Goal: Task Accomplishment & Management: Manage account settings

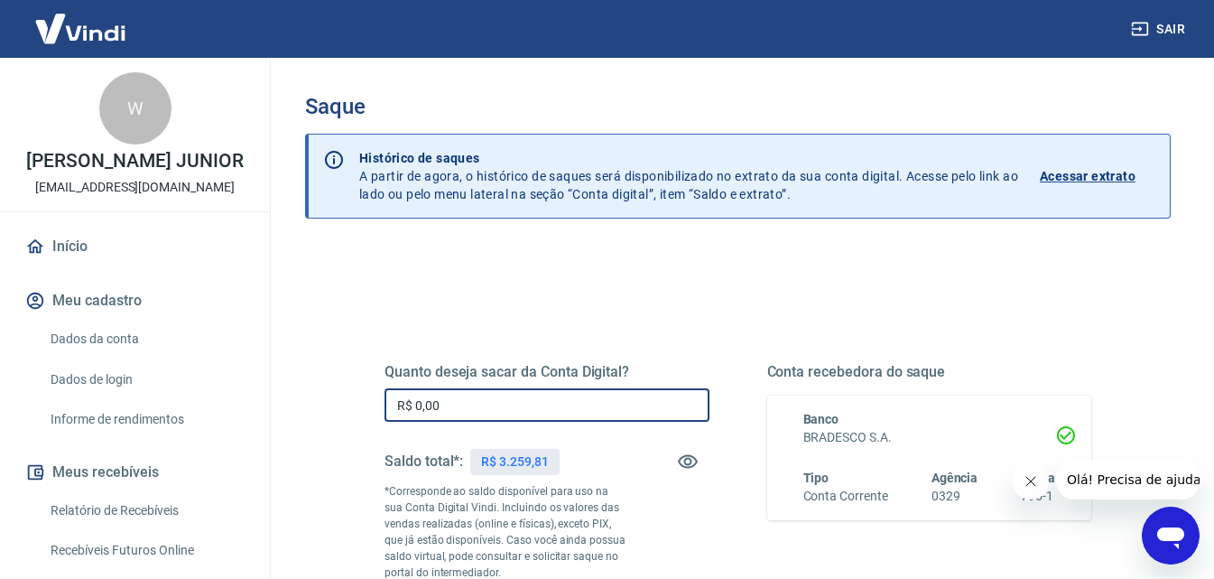
drag, startPoint x: 453, startPoint y: 399, endPoint x: 378, endPoint y: 414, distance: 76.5
click at [378, 414] on div "Quanto deseja sacar da Conta Digital? R$ 0,00 ​ Saldo total*: R$ 3.259,81 *Corr…" at bounding box center [738, 501] width 750 height 436
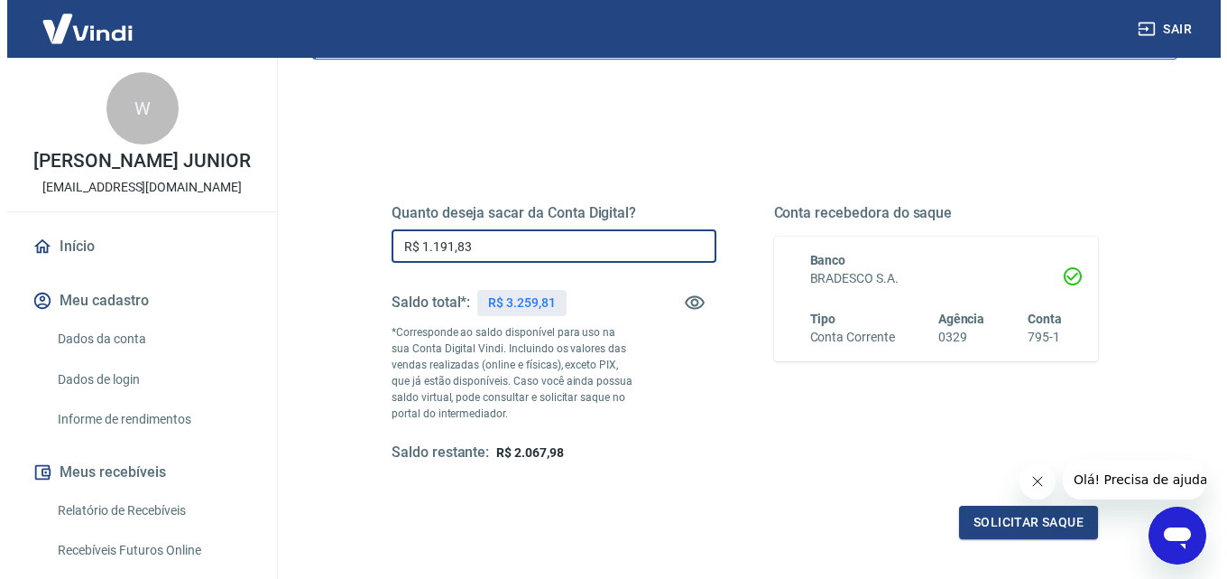
scroll to position [271, 0]
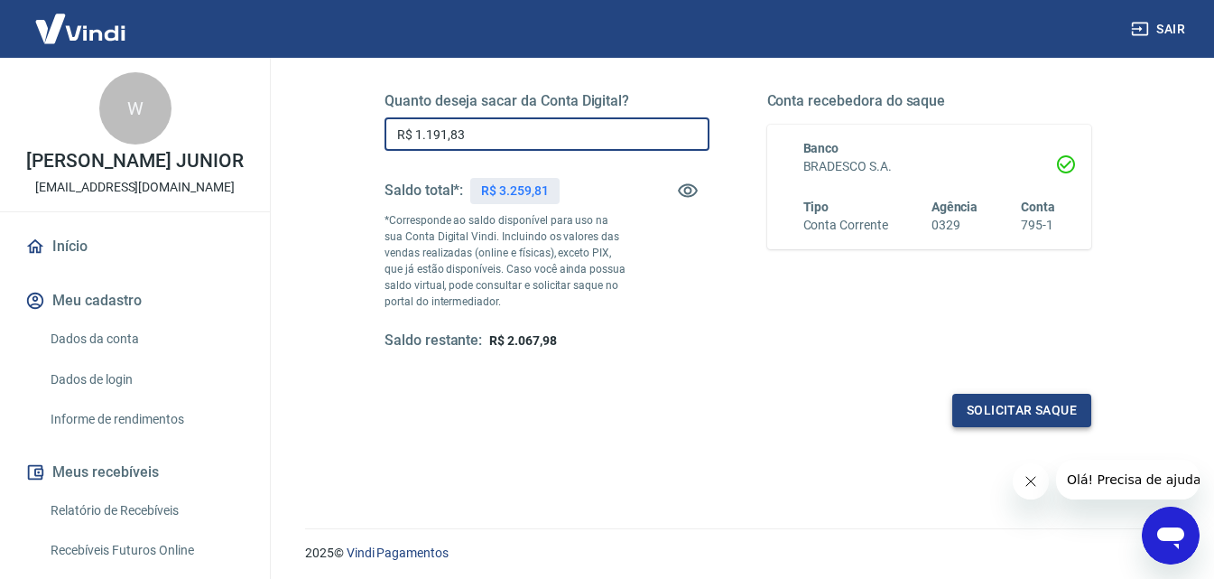
type input "R$ 1.191,83"
click at [988, 406] on button "Solicitar saque" at bounding box center [1021, 410] width 139 height 33
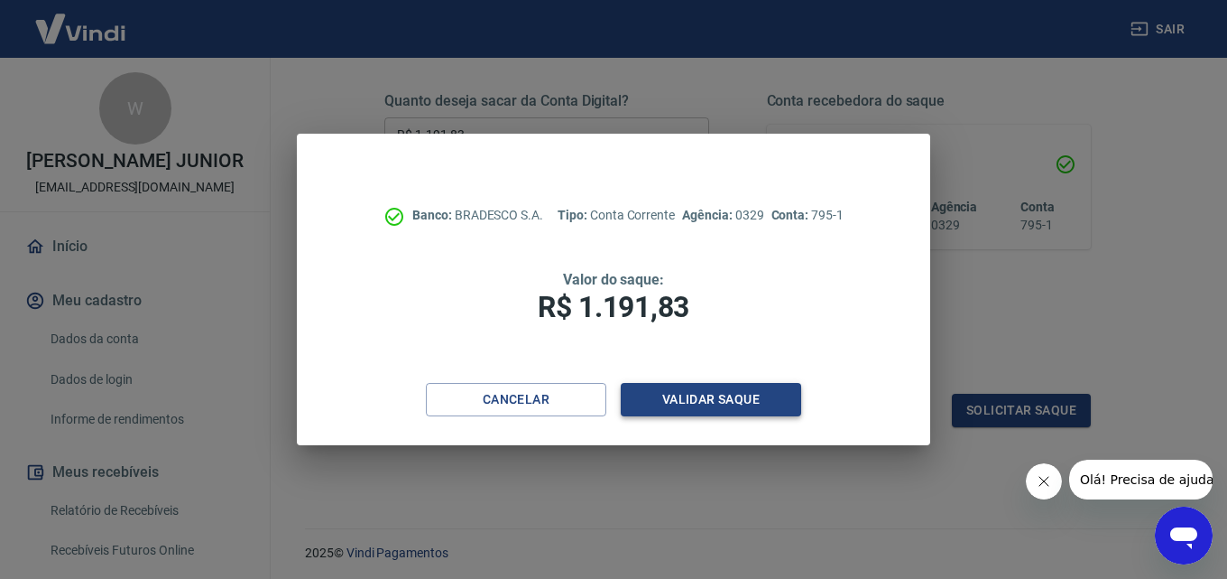
click at [755, 394] on button "Validar saque" at bounding box center [711, 399] width 181 height 33
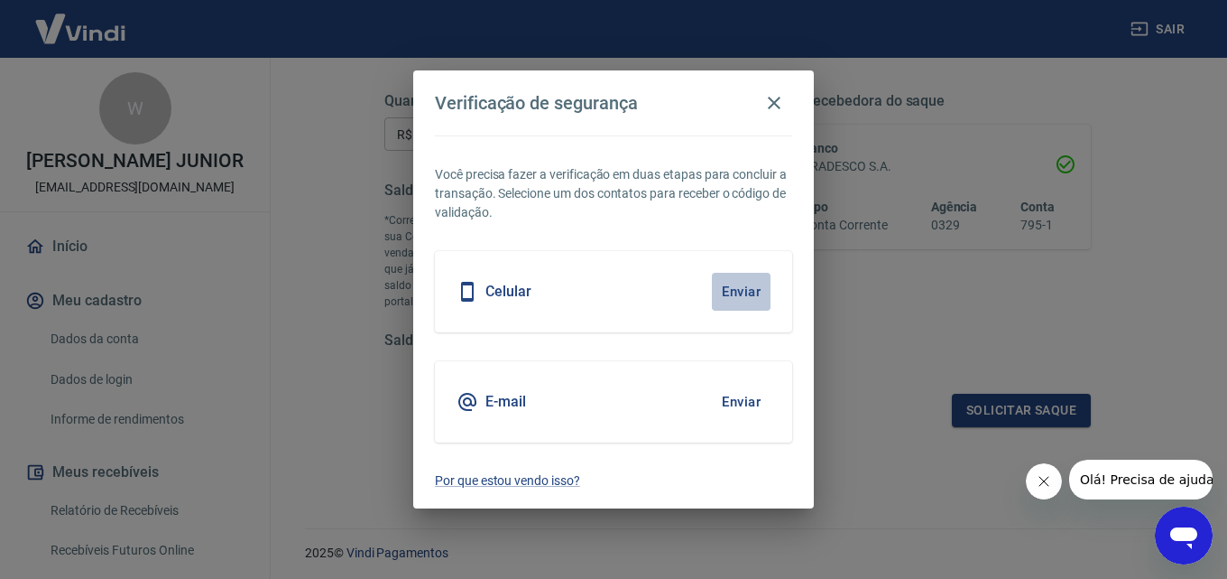
click at [736, 288] on button "Enviar" at bounding box center [741, 292] width 59 height 38
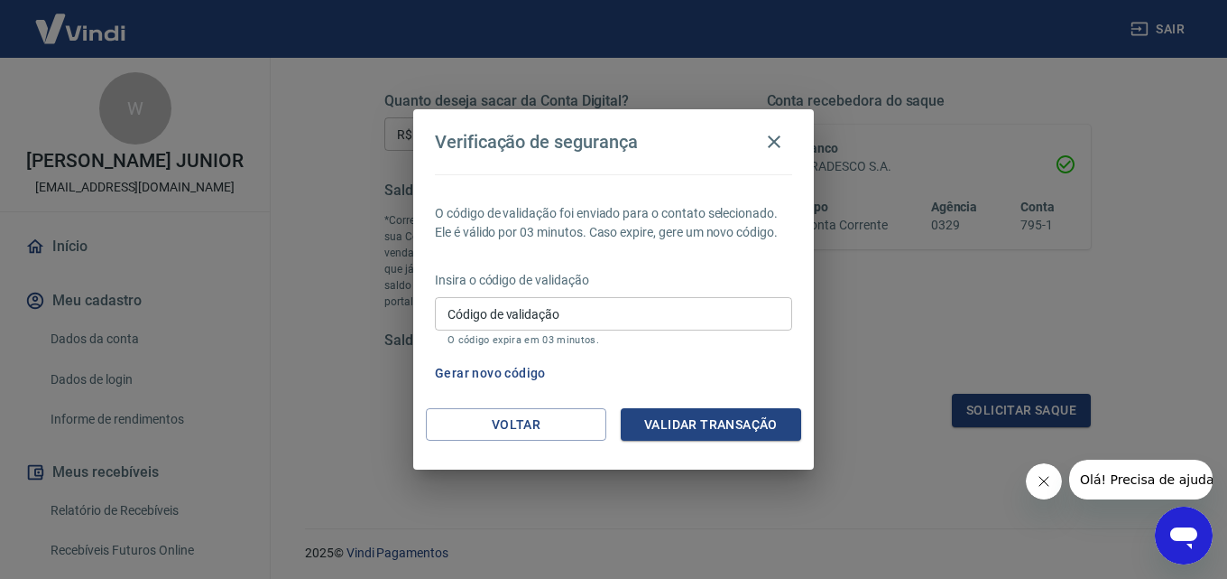
drag, startPoint x: 563, startPoint y: 332, endPoint x: 567, endPoint y: 313, distance: 19.3
click at [565, 322] on div "Código de validação Código de validação O código expira em 03 minutos." at bounding box center [613, 321] width 357 height 49
click at [567, 313] on input "Código de validação" at bounding box center [613, 313] width 357 height 33
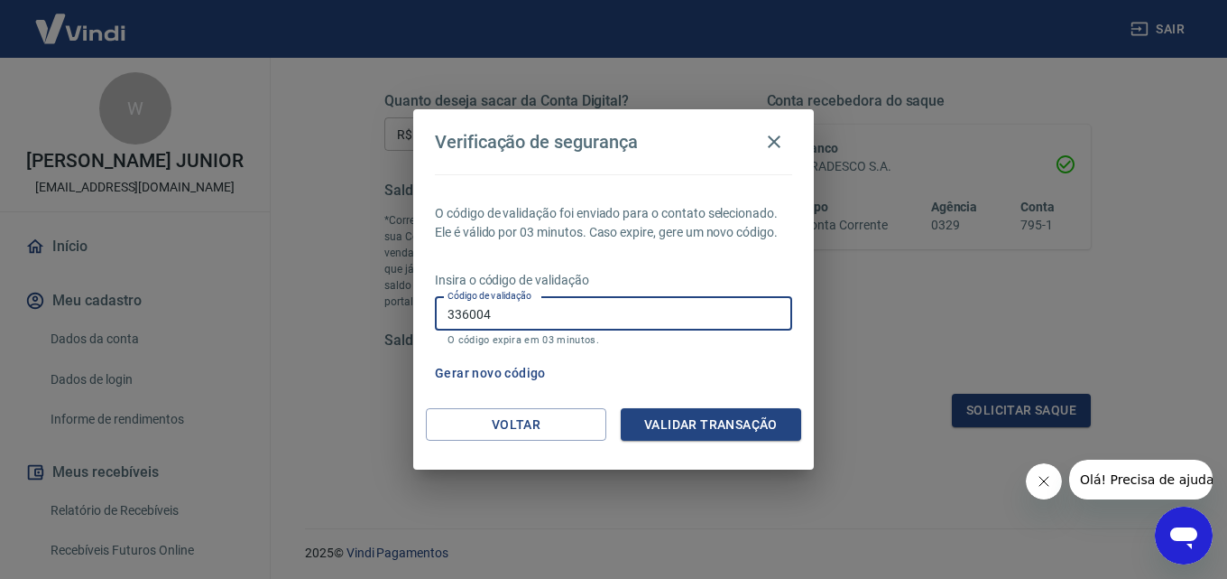
type input "336004"
click at [663, 414] on button "Validar transação" at bounding box center [711, 424] width 181 height 33
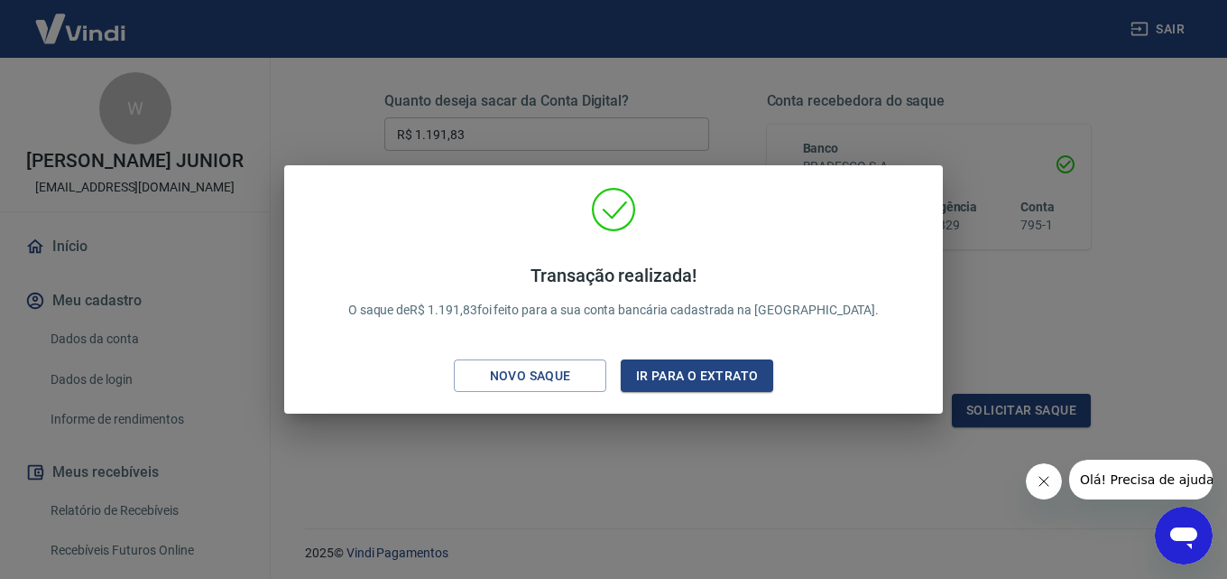
click at [671, 472] on div "Transação realizada! O saque de R$ 1.191,83 foi feito para a sua conta bancária…" at bounding box center [613, 289] width 1227 height 579
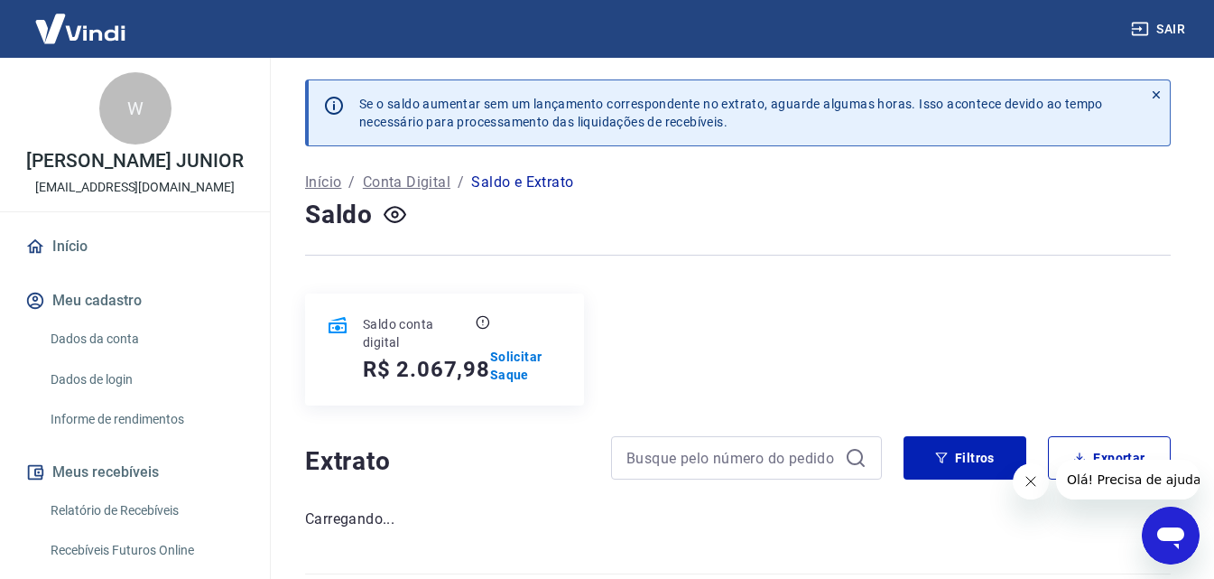
click at [126, 526] on link "Relatório de Recebíveis" at bounding box center [145, 510] width 205 height 37
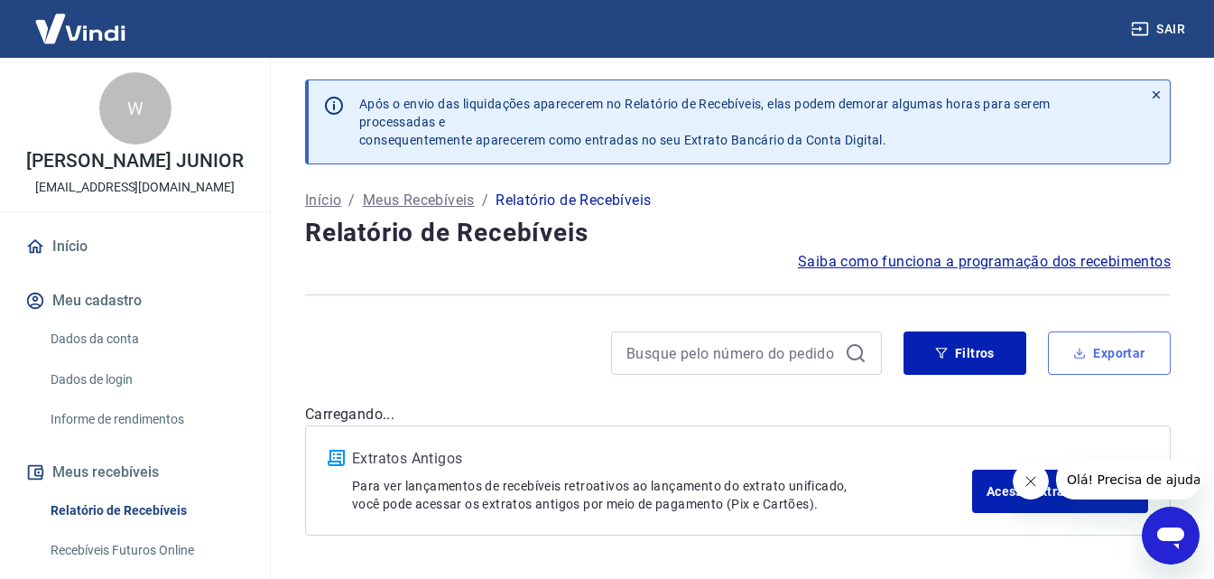
click at [1118, 341] on button "Exportar" at bounding box center [1109, 352] width 123 height 43
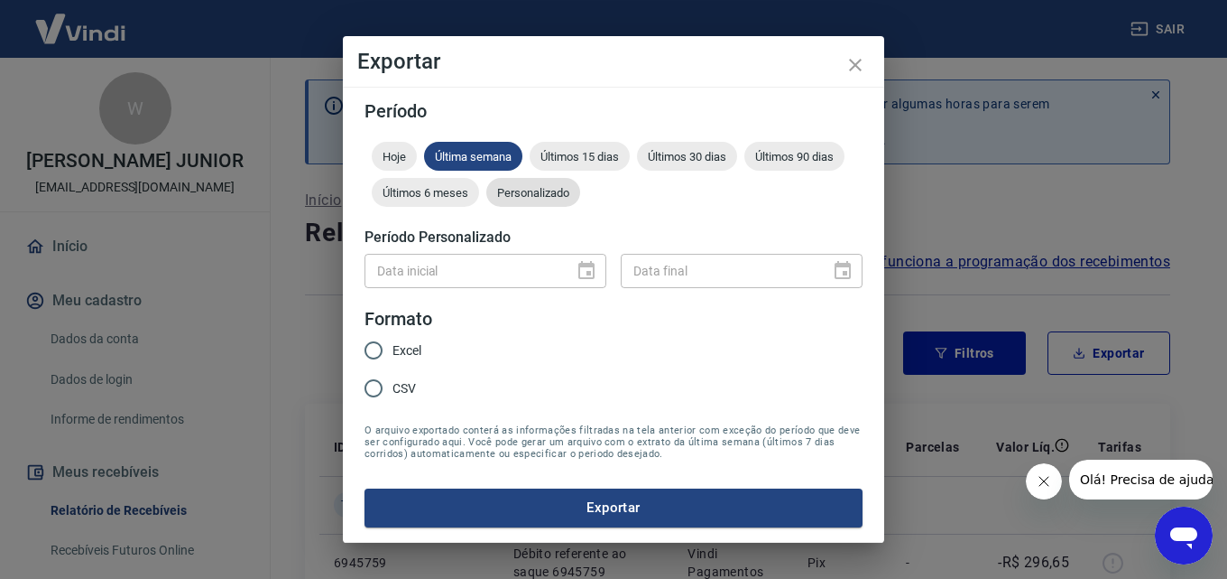
click at [563, 195] on span "Personalizado" at bounding box center [533, 193] width 94 height 14
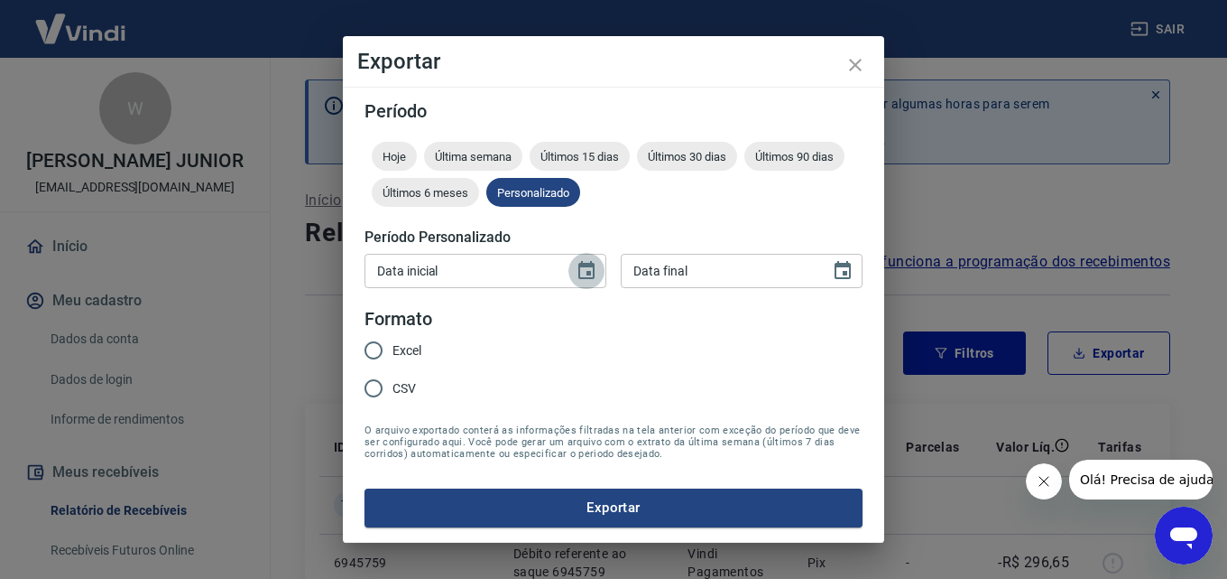
click at [603, 264] on button "Choose date" at bounding box center [587, 271] width 36 height 36
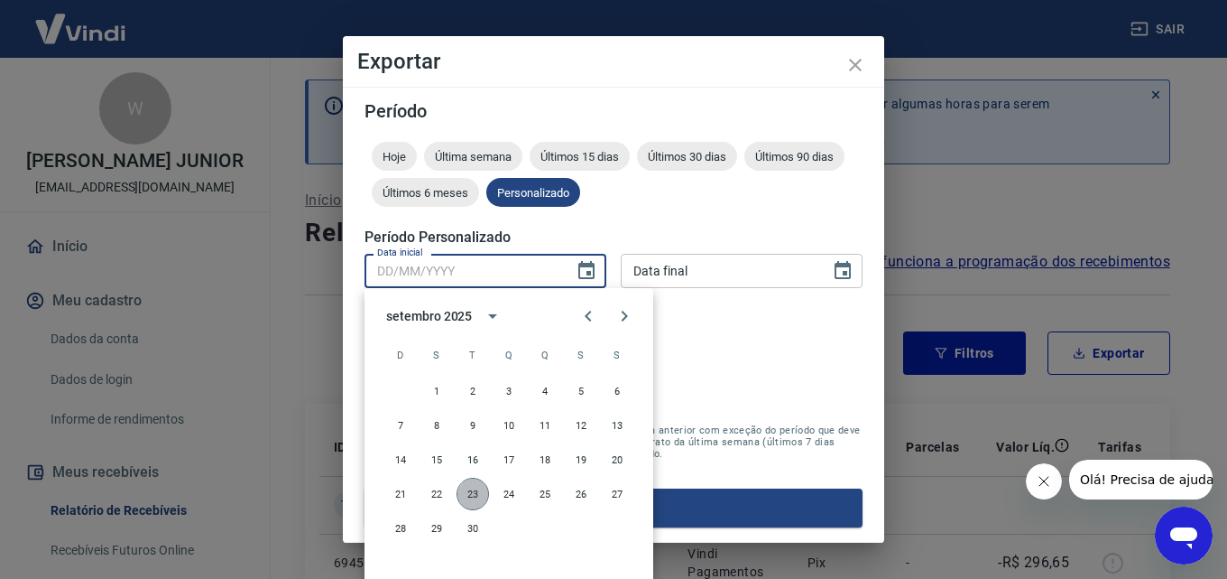
click at [467, 492] on button "23" at bounding box center [473, 493] width 32 height 32
type input "23/09/2025"
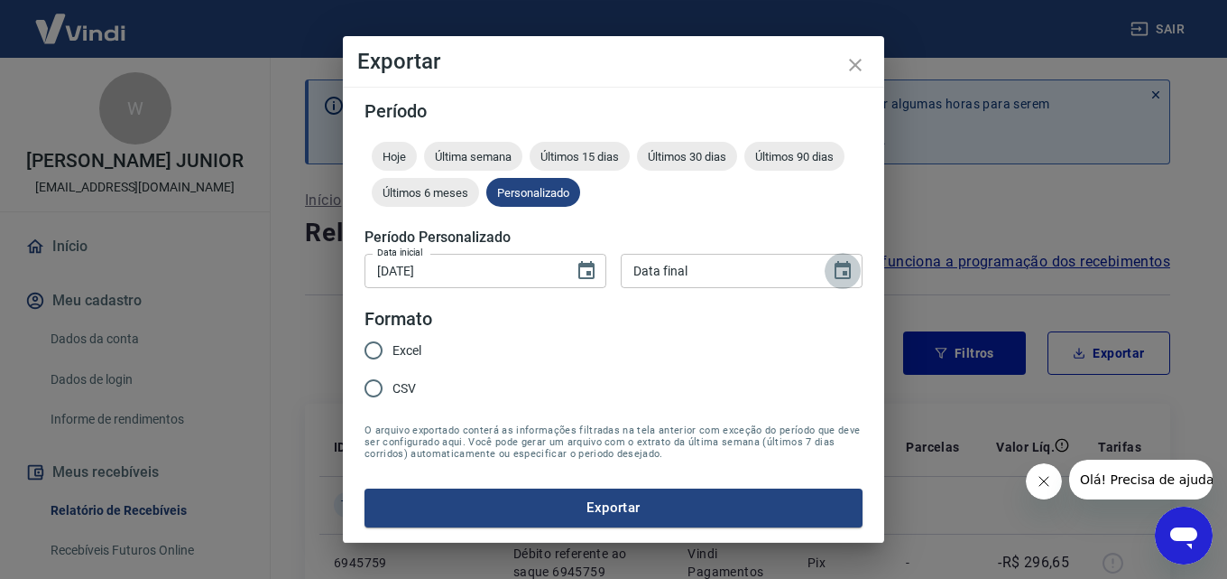
click at [850, 264] on icon "Choose date" at bounding box center [843, 270] width 16 height 18
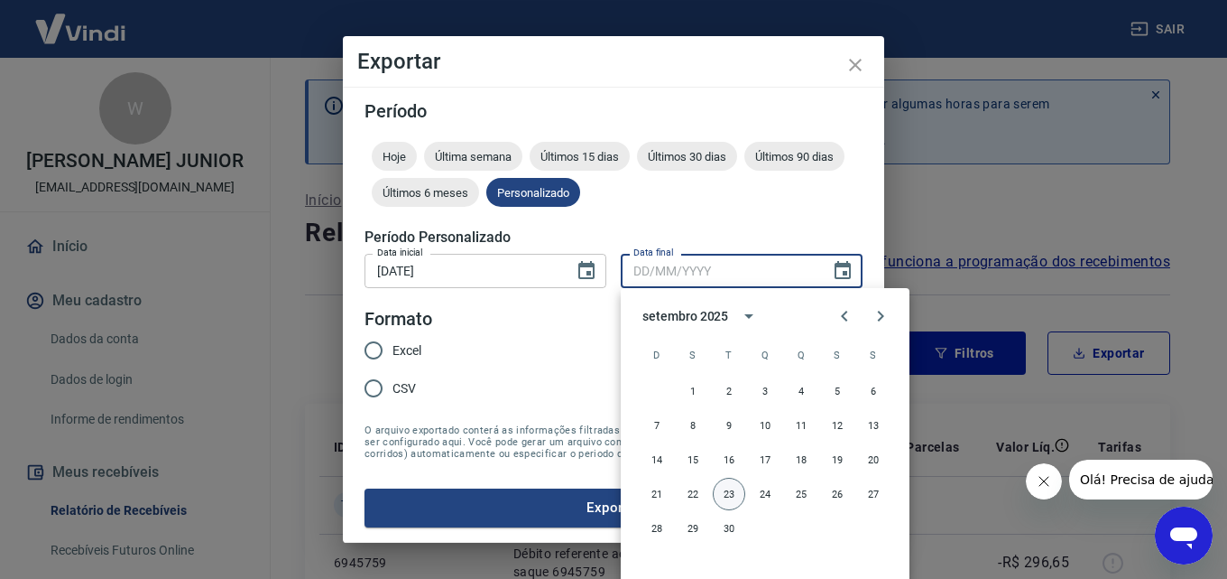
click at [726, 494] on button "23" at bounding box center [729, 493] width 32 height 32
type input "23/09/2025"
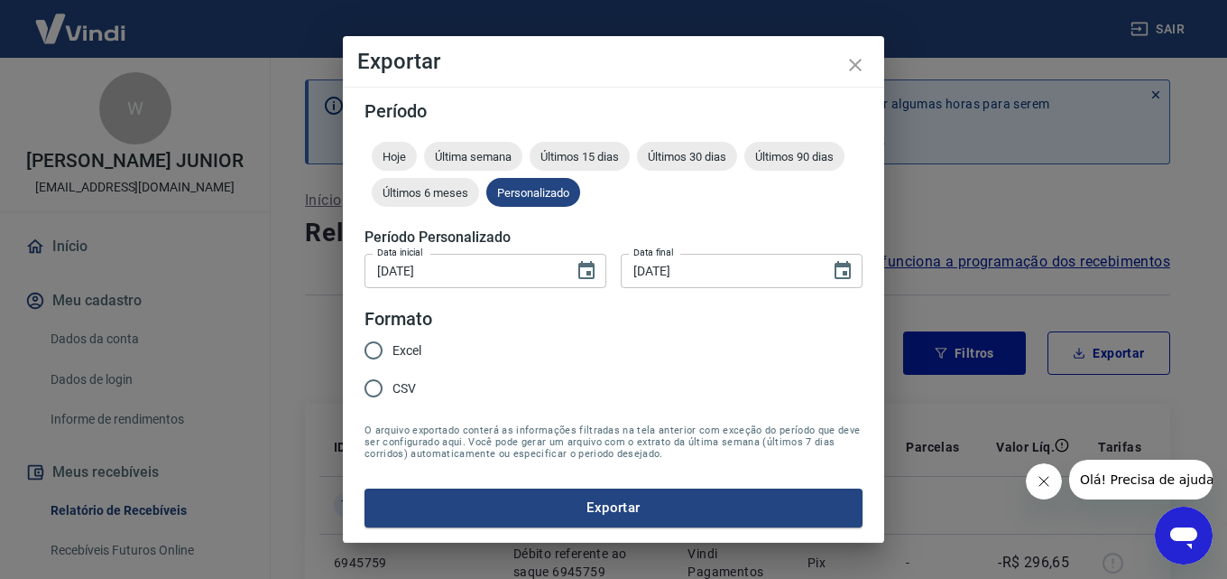
click at [381, 338] on input "Excel" at bounding box center [374, 350] width 38 height 38
radio input "true"
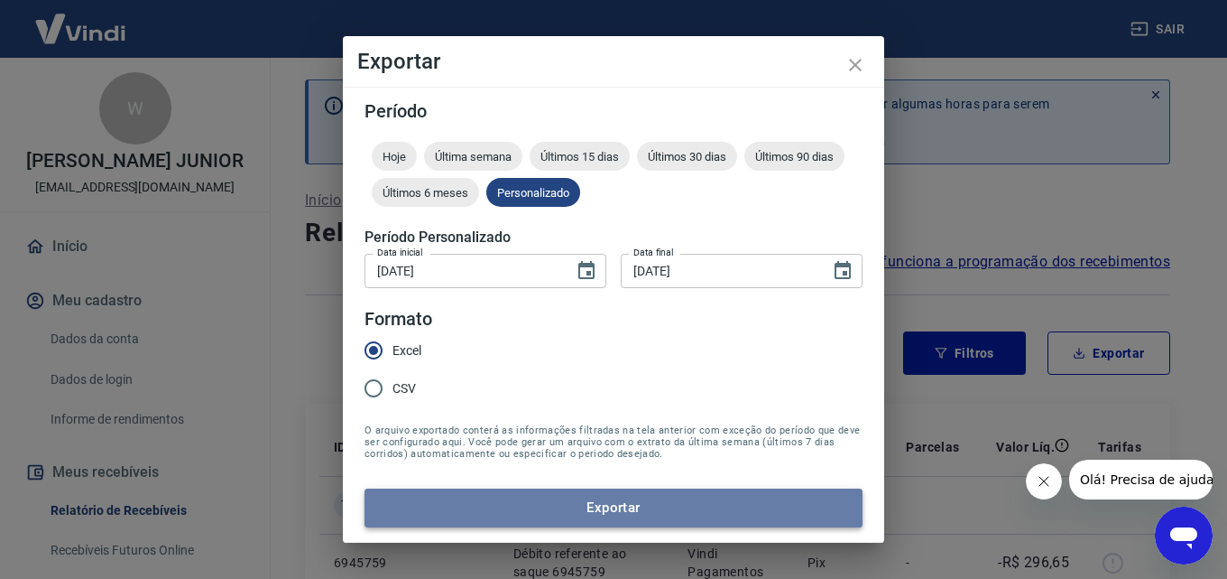
click at [537, 498] on button "Exportar" at bounding box center [614, 507] width 498 height 38
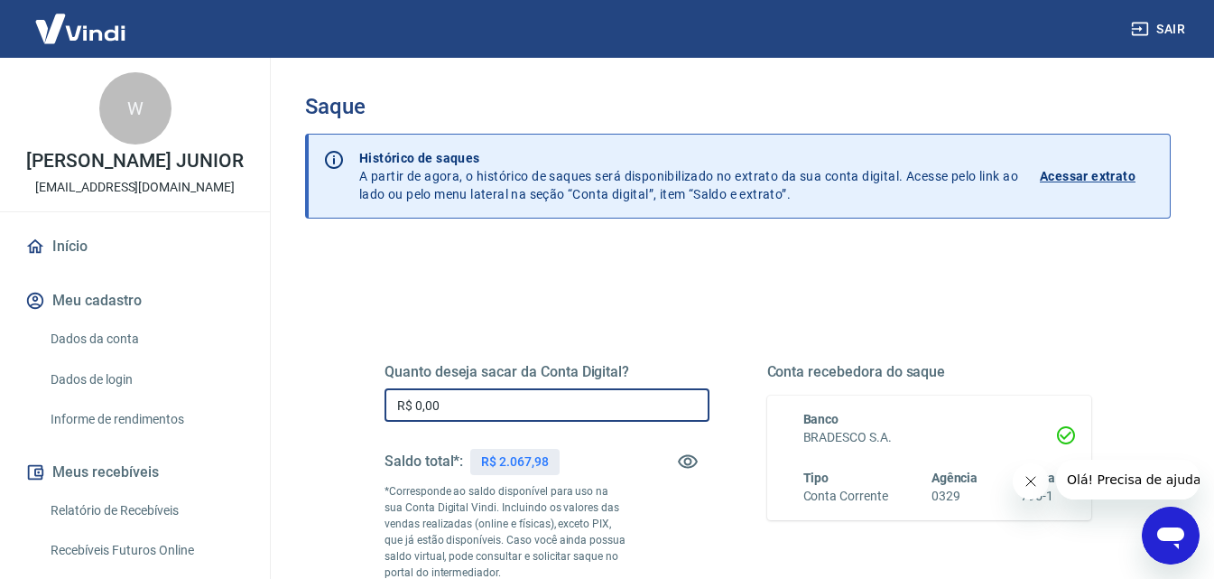
click at [485, 401] on input "R$ 0,00" at bounding box center [546, 404] width 325 height 33
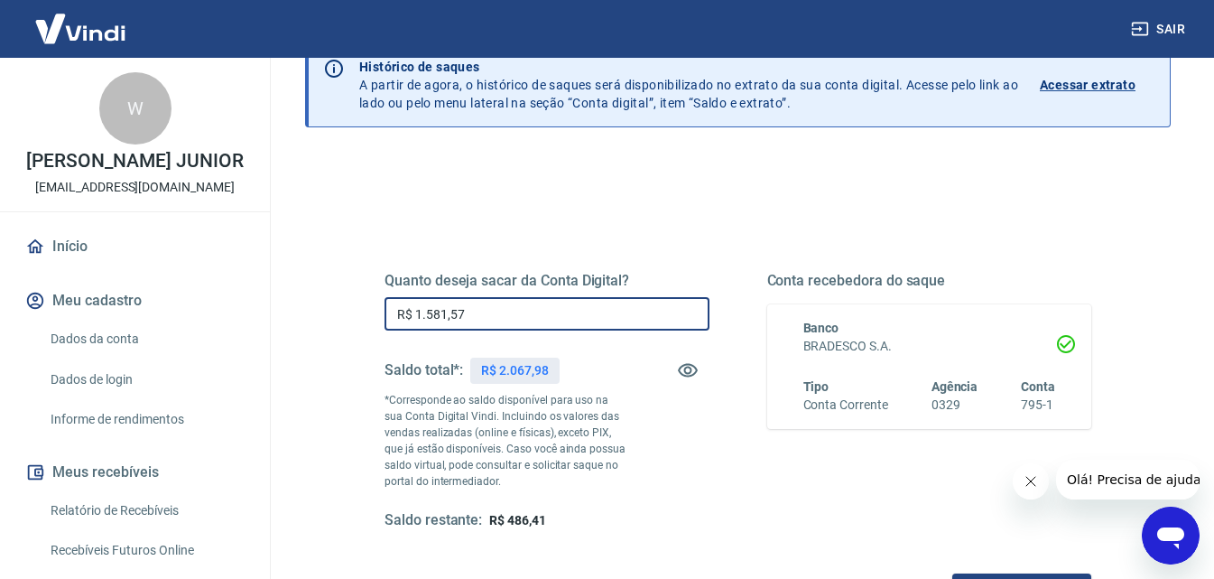
scroll to position [181, 0]
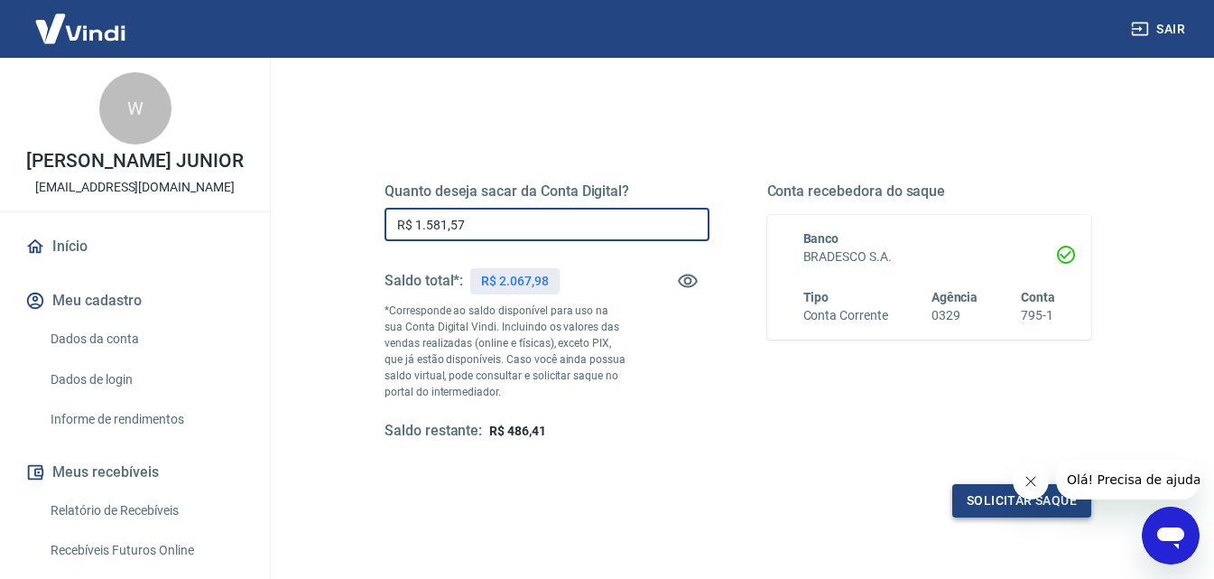
type input "R$ 1.581,57"
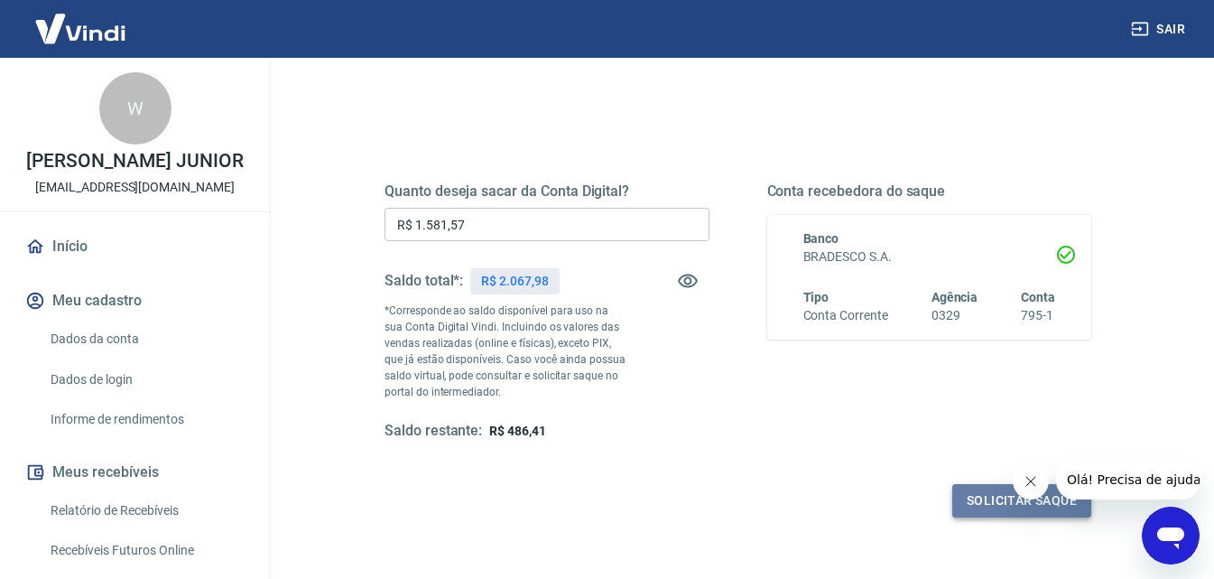
click at [992, 503] on button "Solicitar saque" at bounding box center [1021, 500] width 139 height 33
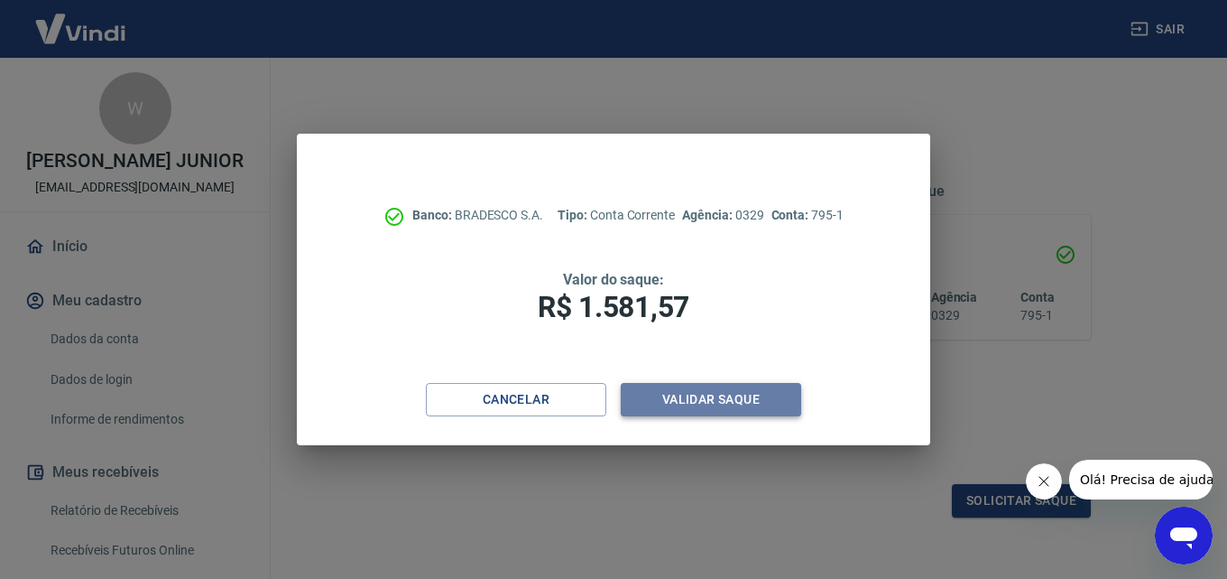
click at [752, 413] on button "Validar saque" at bounding box center [711, 399] width 181 height 33
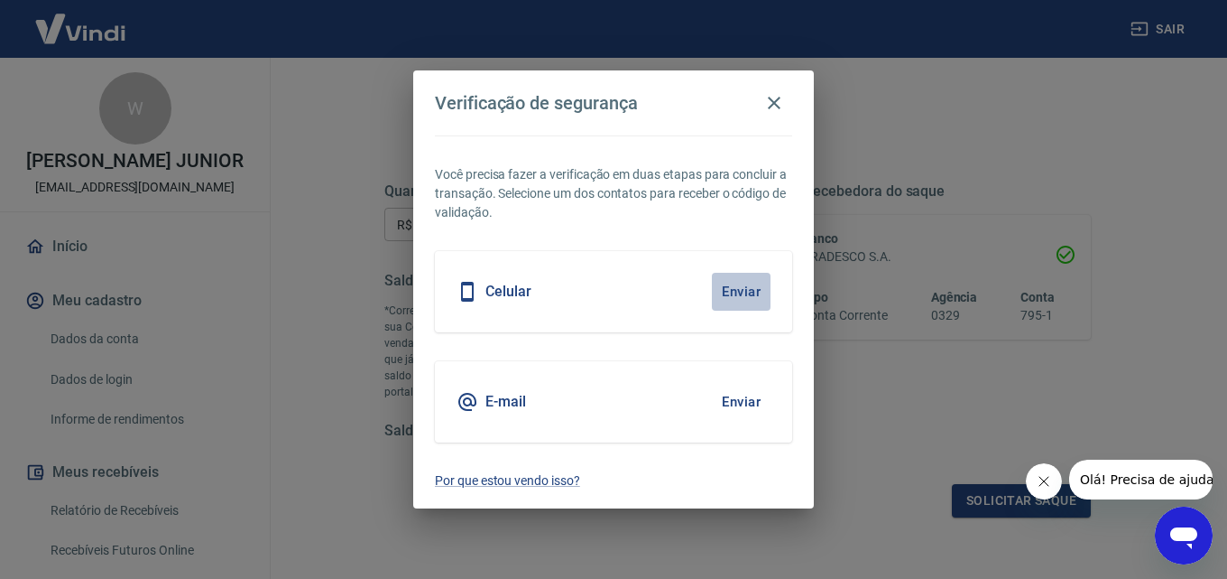
click at [736, 292] on button "Enviar" at bounding box center [741, 292] width 59 height 38
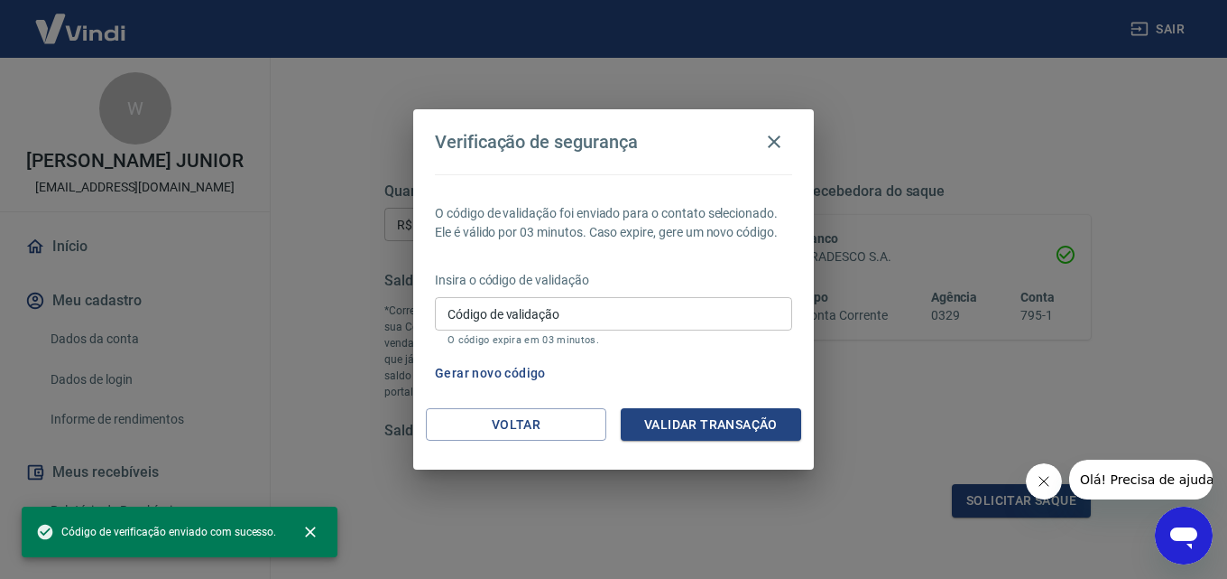
click at [625, 322] on input "Código de validação" at bounding box center [613, 313] width 357 height 33
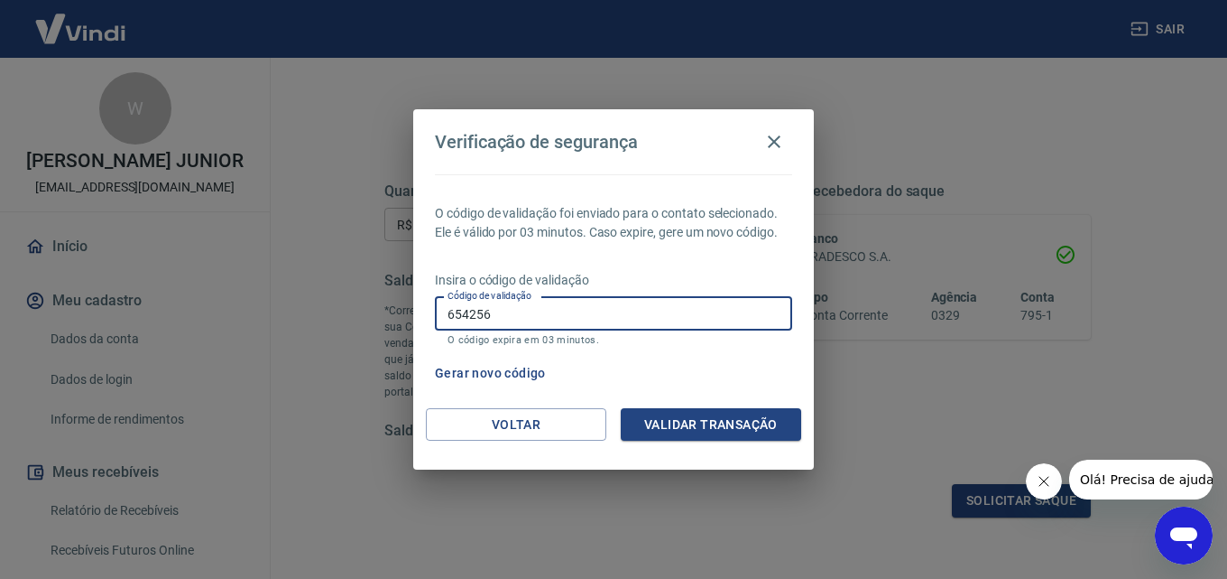
type input "654256"
click at [697, 431] on button "Validar transação" at bounding box center [711, 424] width 181 height 33
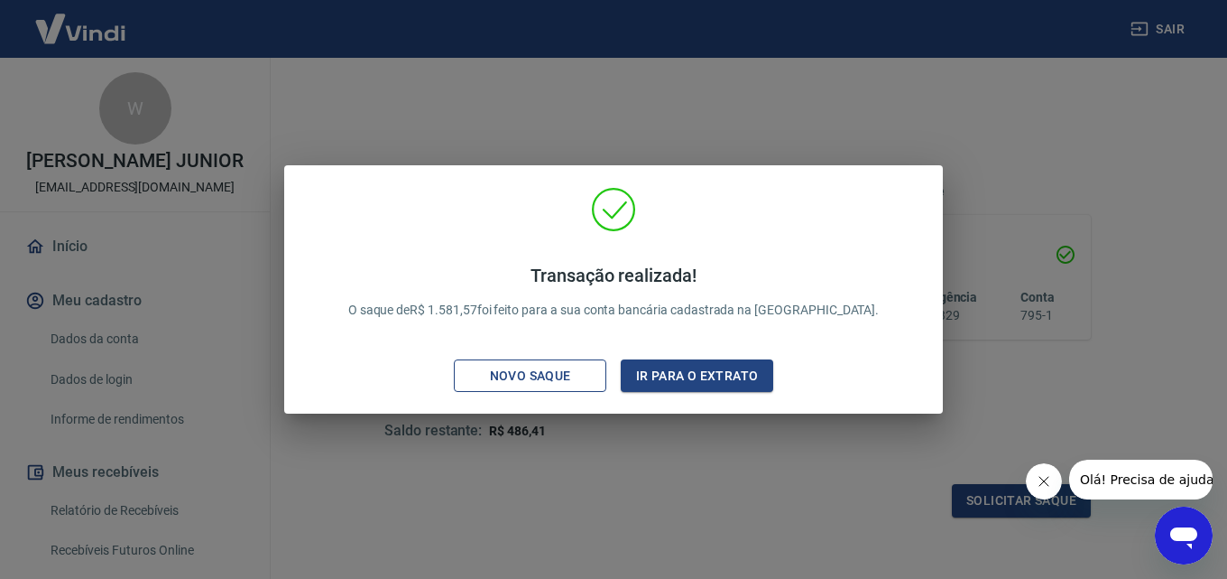
click at [538, 373] on div "Novo saque" at bounding box center [530, 376] width 125 height 23
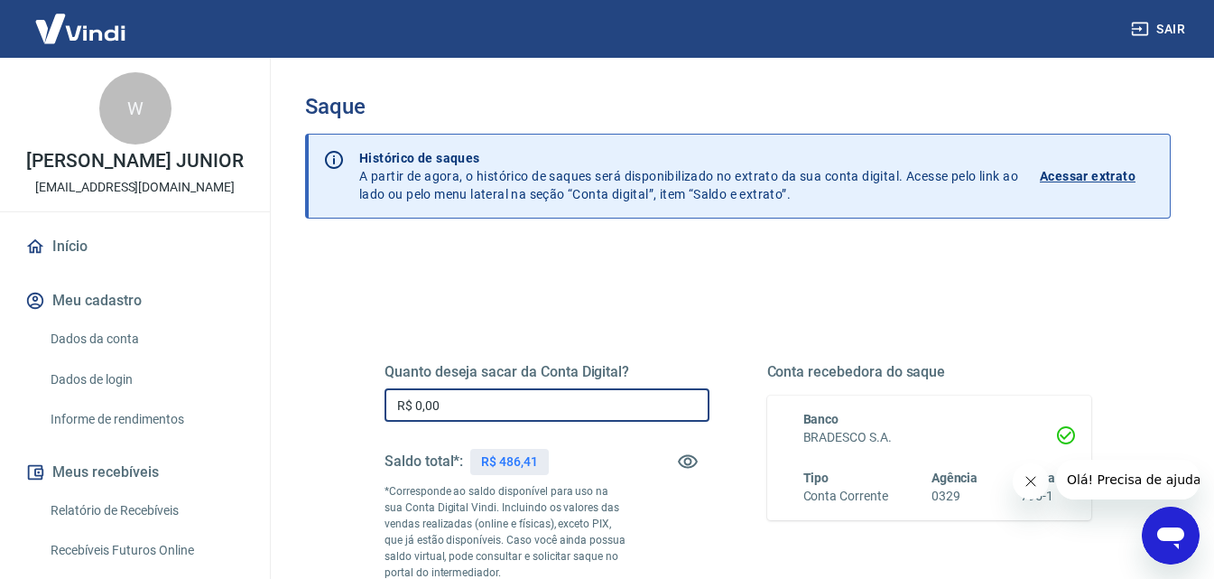
drag, startPoint x: 440, startPoint y: 403, endPoint x: 393, endPoint y: 398, distance: 47.2
click at [393, 398] on input "R$ 0,00" at bounding box center [546, 404] width 325 height 33
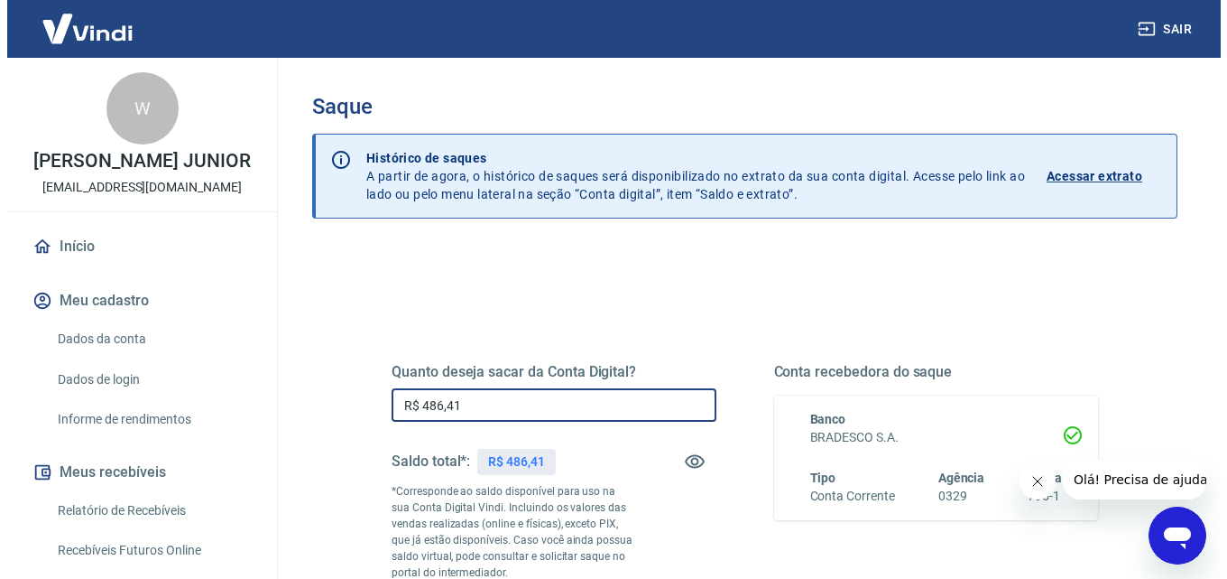
scroll to position [330, 0]
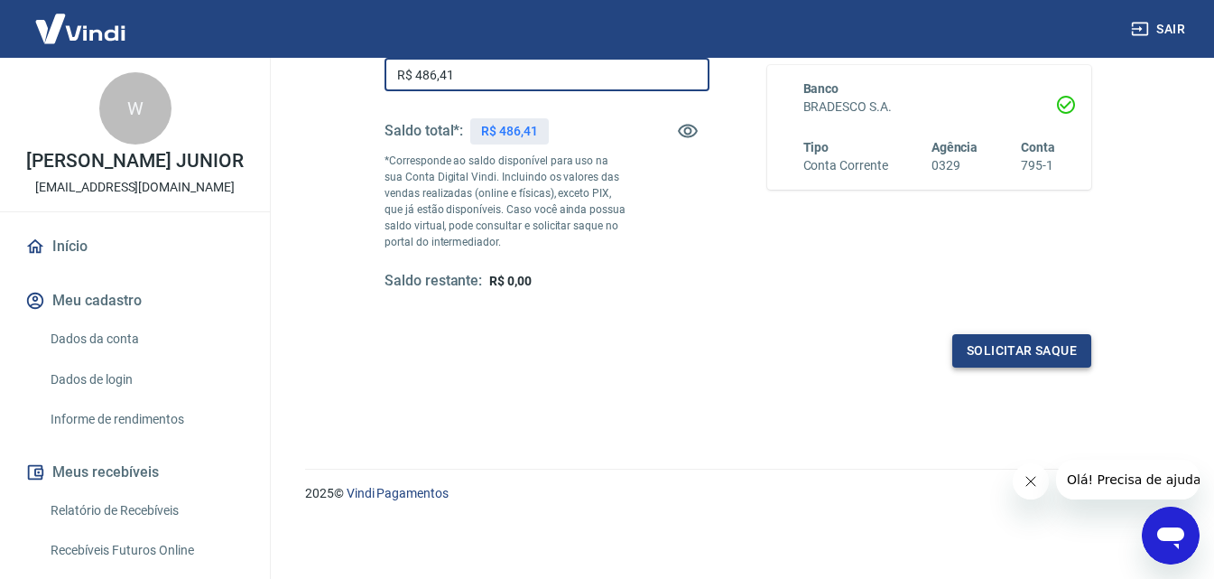
type input "R$ 486,41"
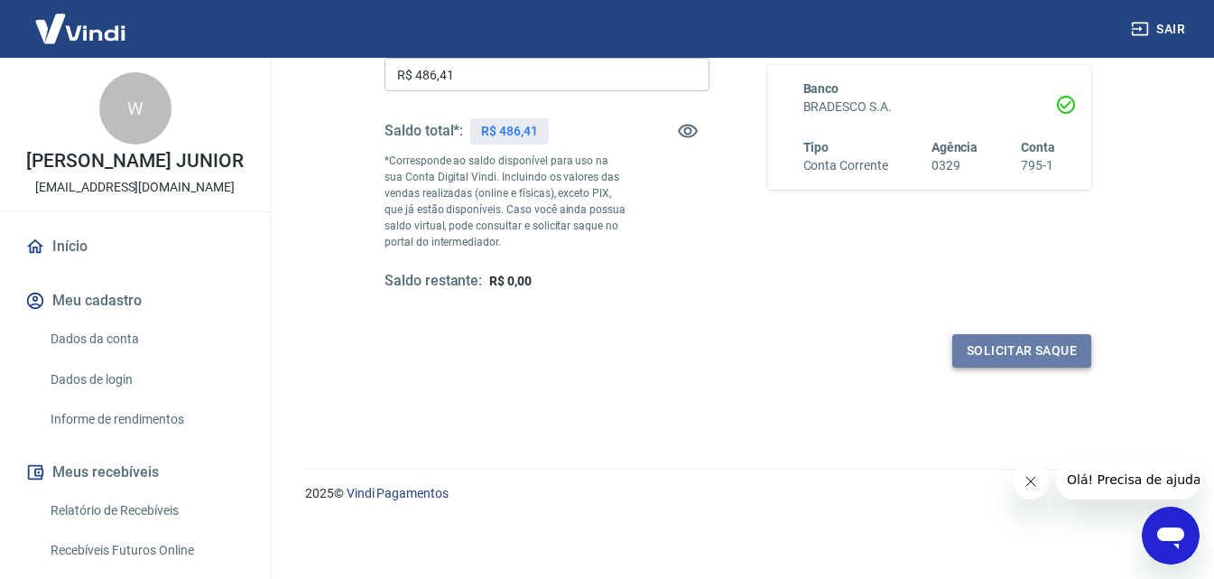
click at [985, 347] on button "Solicitar saque" at bounding box center [1021, 350] width 139 height 33
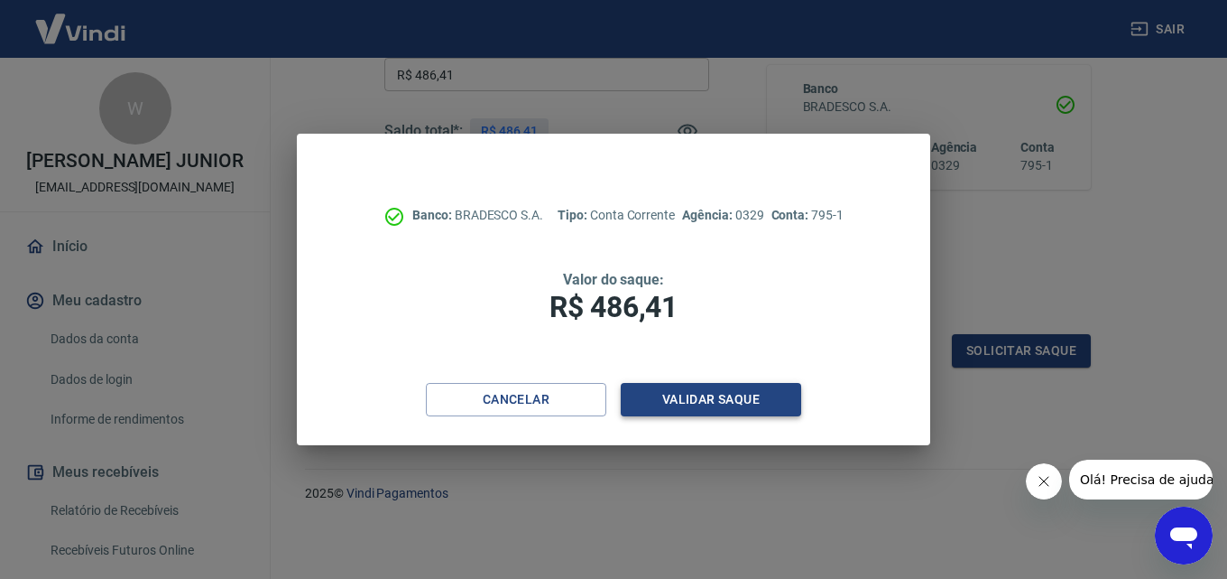
click at [709, 395] on button "Validar saque" at bounding box center [711, 399] width 181 height 33
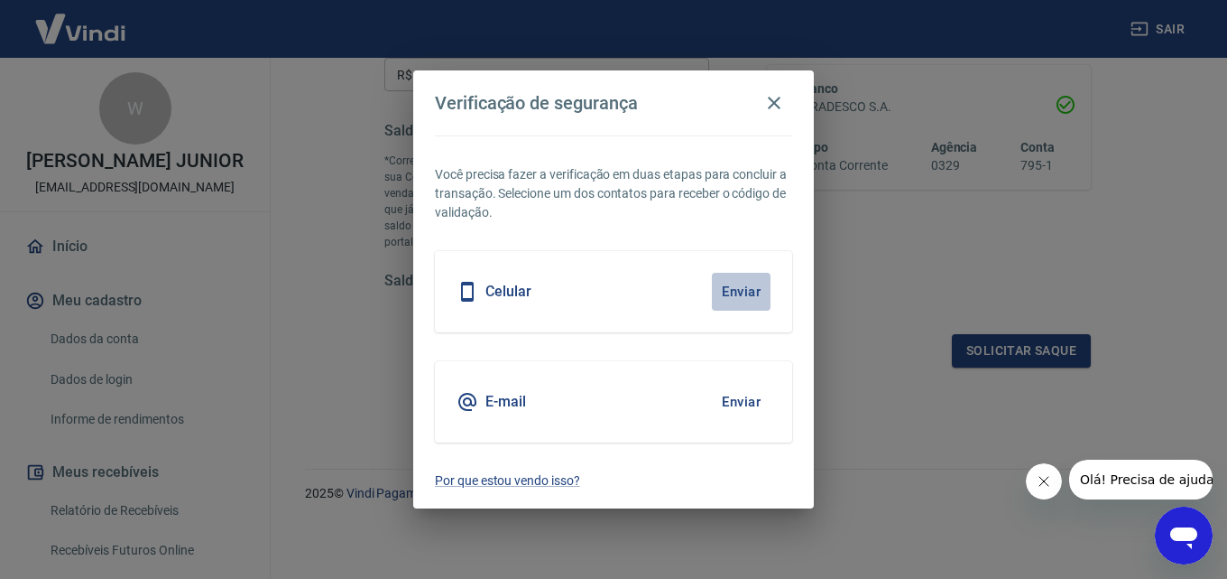
click at [738, 286] on button "Enviar" at bounding box center [741, 292] width 59 height 38
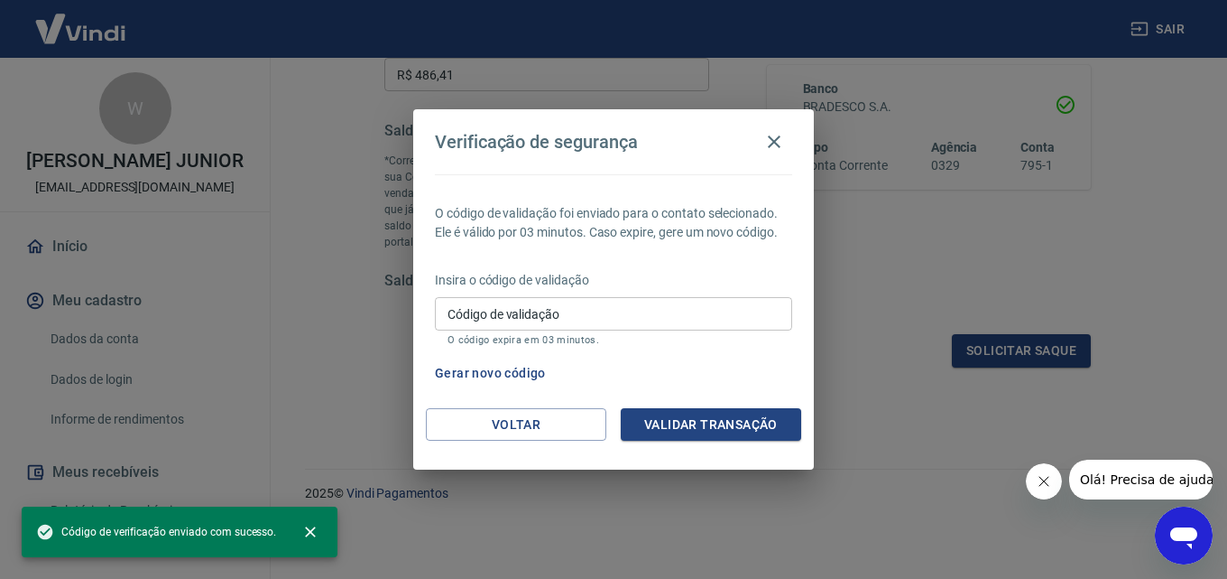
click at [638, 321] on input "Código de validação" at bounding box center [613, 313] width 357 height 33
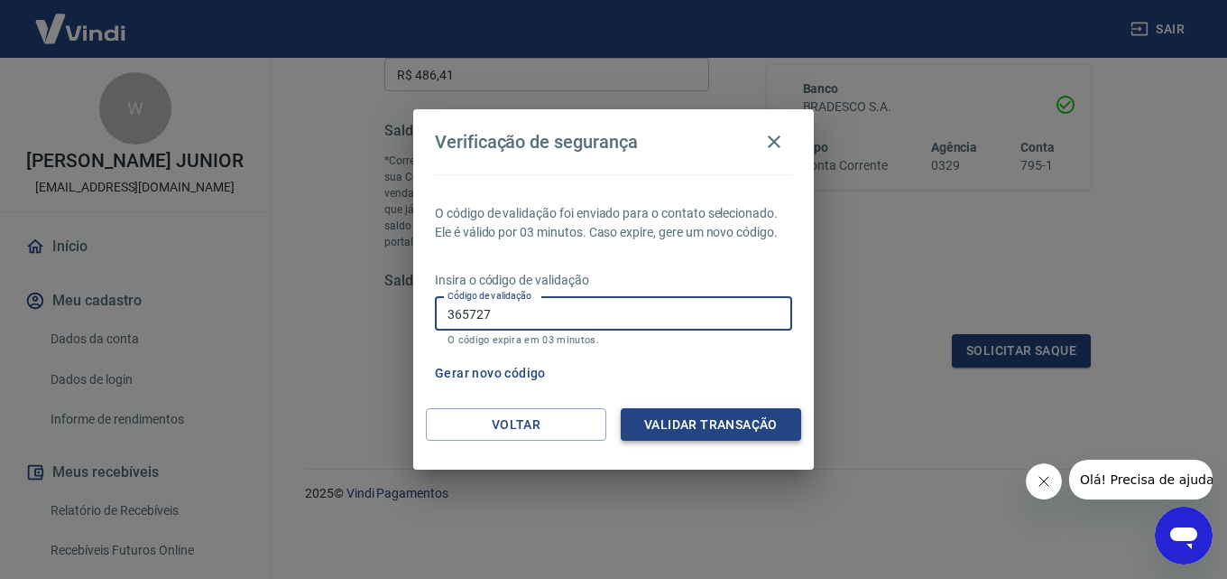
type input "365727"
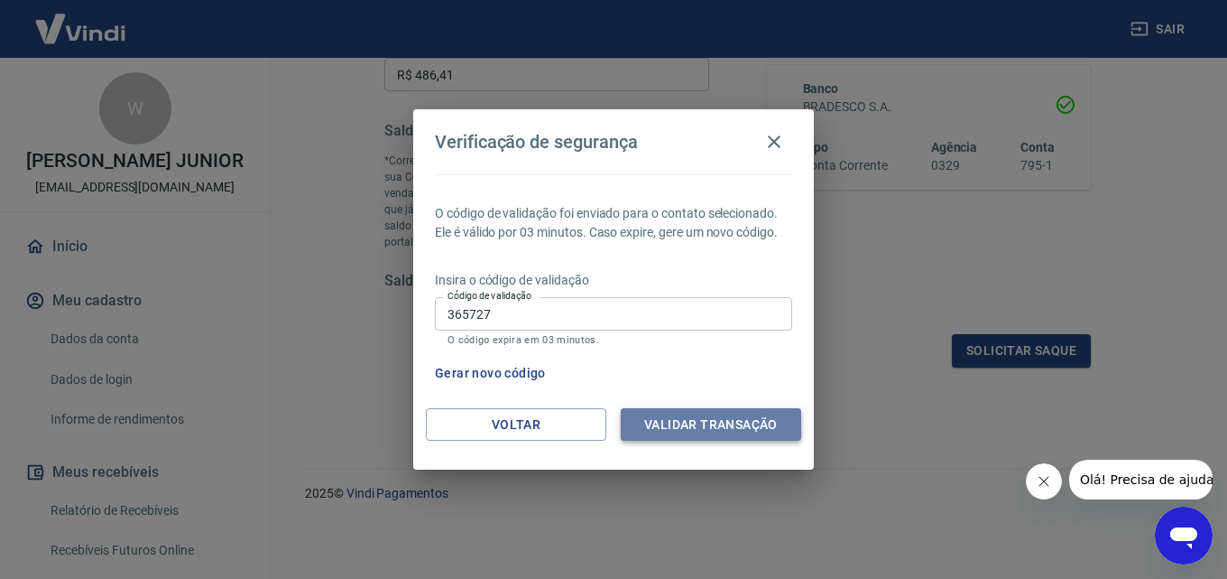
click at [687, 412] on button "Validar transação" at bounding box center [711, 424] width 181 height 33
